Goal: Ask a question

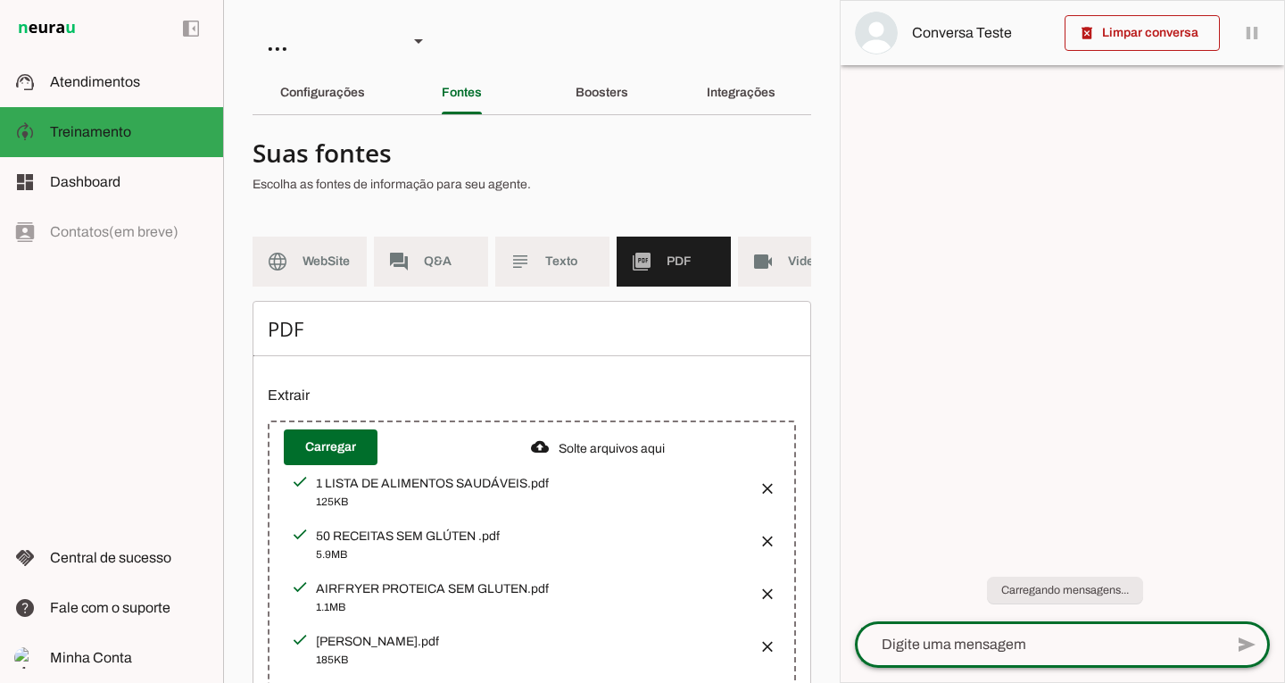
click at [933, 648] on textarea at bounding box center [1039, 644] width 369 height 21
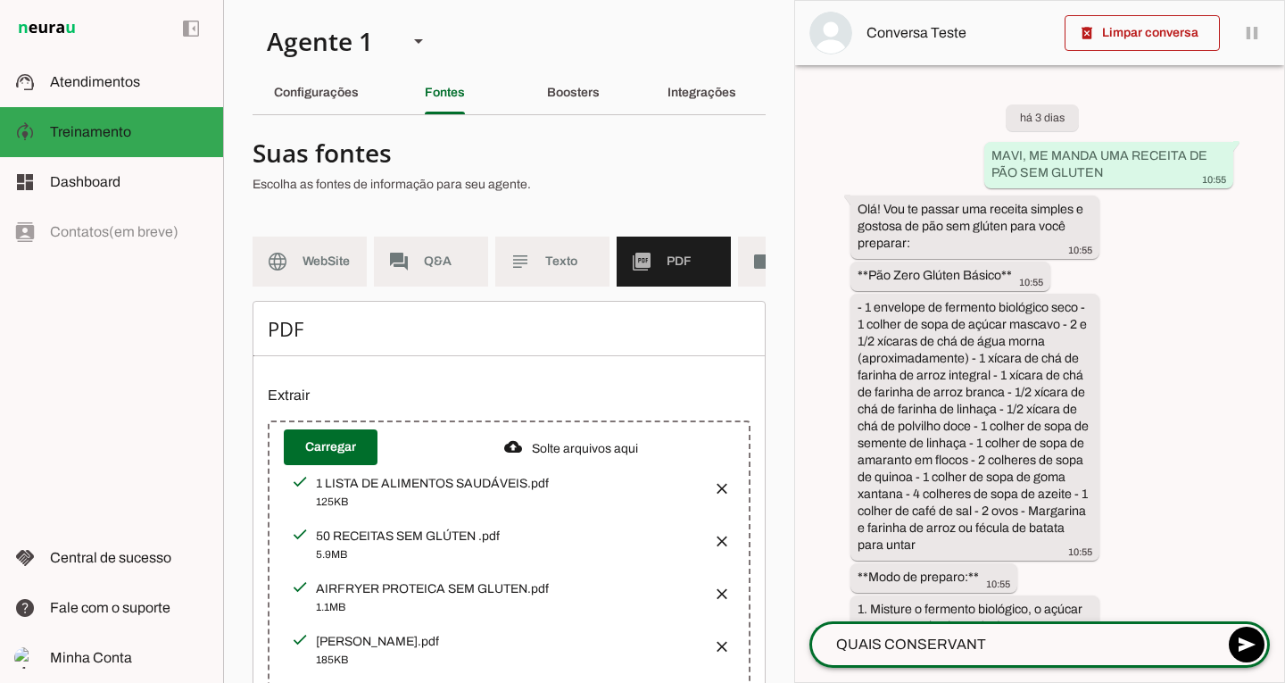
scroll to position [6095, 0]
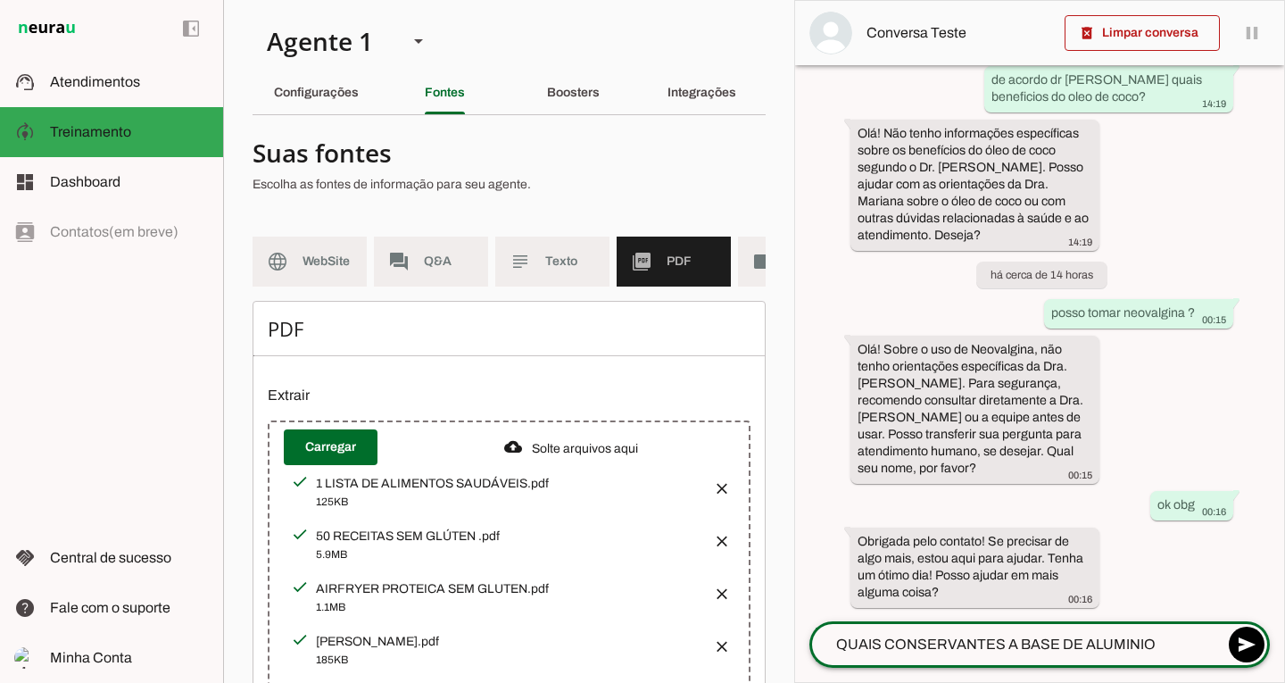
type textarea "QUAIS CONSERVANTES A BASE DE ALUMINIO"
type md-outlined-text-field "QUAIS CONSERVANTES A BASE DE ALUMINIO"
type textarea "QUAIS CONSERVANTES A BASE DE ALUMINIO NAS VACINAS"
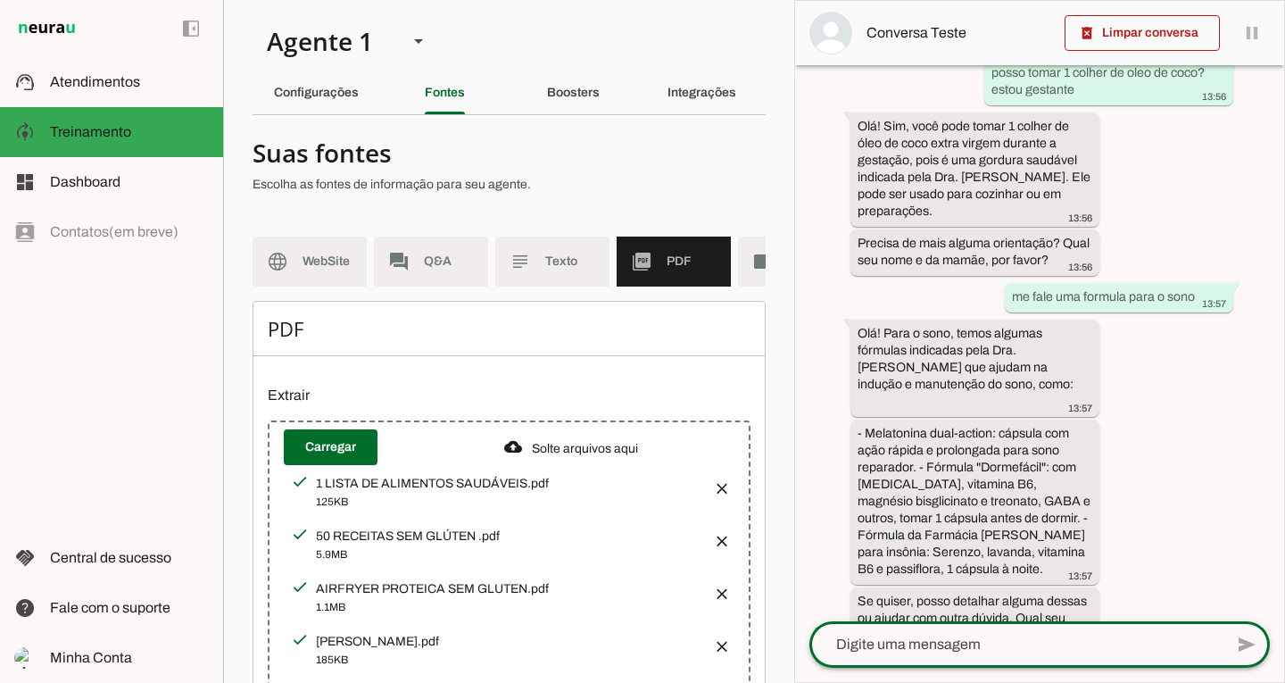
scroll to position [6304, 0]
